Goal: Navigation & Orientation: Find specific page/section

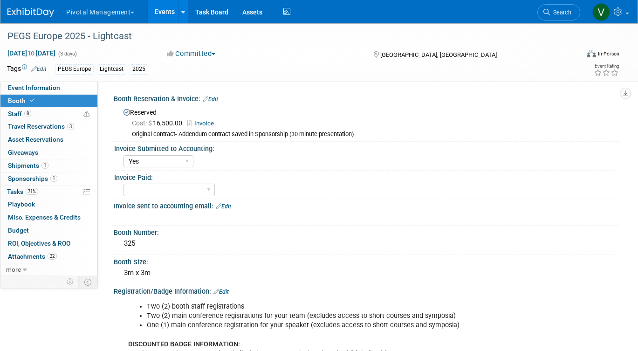
select select "Yes"
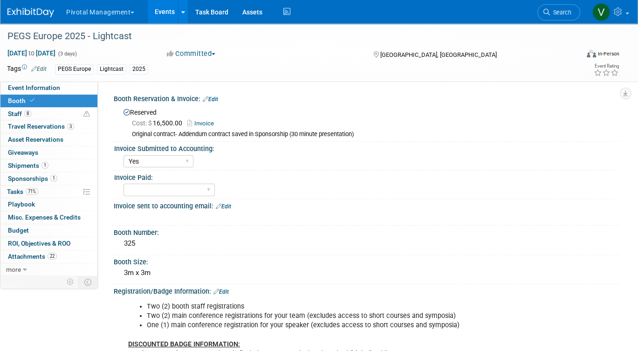
click at [166, 13] on link "Events" at bounding box center [165, 11] width 34 height 23
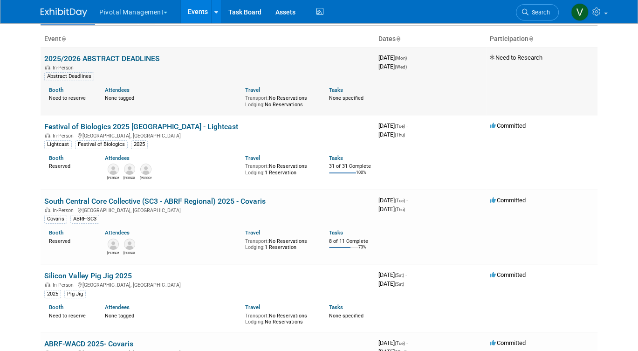
scroll to position [61, 0]
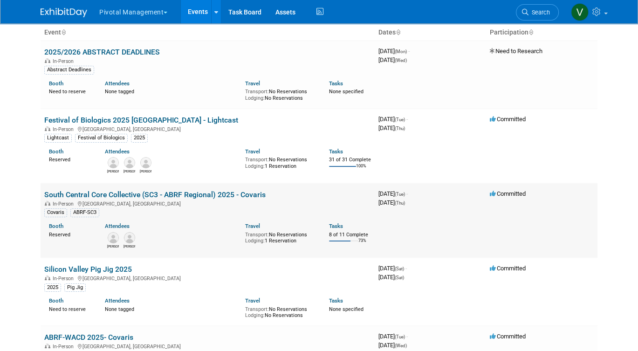
click at [197, 199] on link "South Central Core Collective (SC3 - ABRF Regional) 2025 - Covaris" at bounding box center [154, 194] width 221 height 9
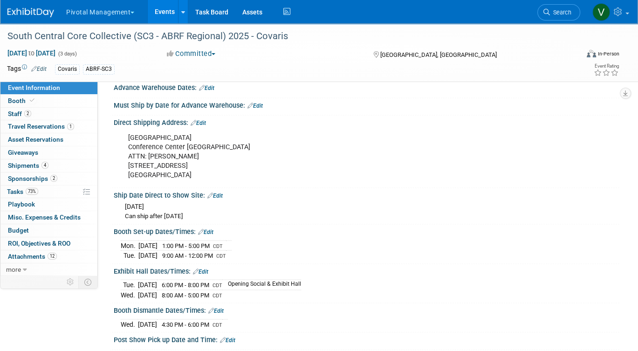
scroll to position [1504, 0]
